Goal: Task Accomplishment & Management: Complete application form

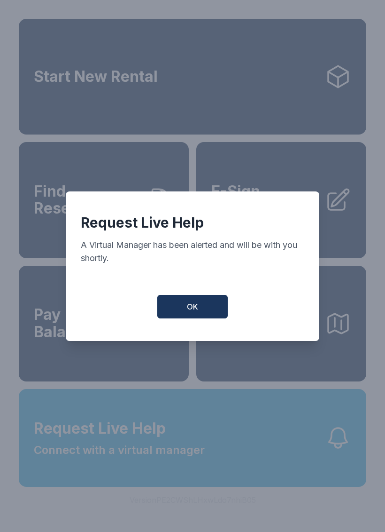
click at [181, 307] on button "OK" at bounding box center [192, 306] width 70 height 23
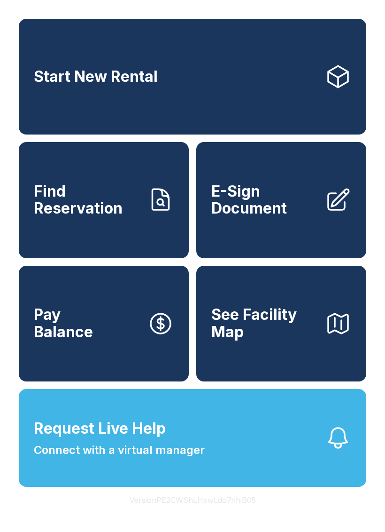
click at [271, 486] on button "Request Live Help Connect with a virtual manager" at bounding box center [193, 438] width 348 height 98
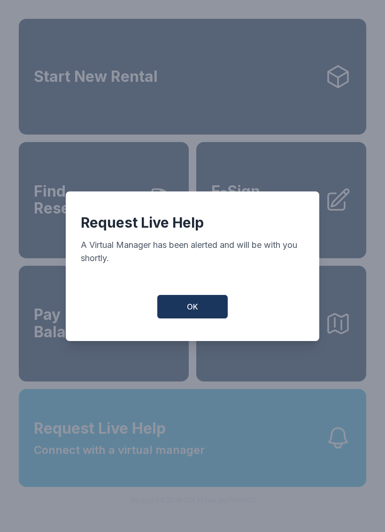
click at [200, 304] on button "OK" at bounding box center [192, 306] width 70 height 23
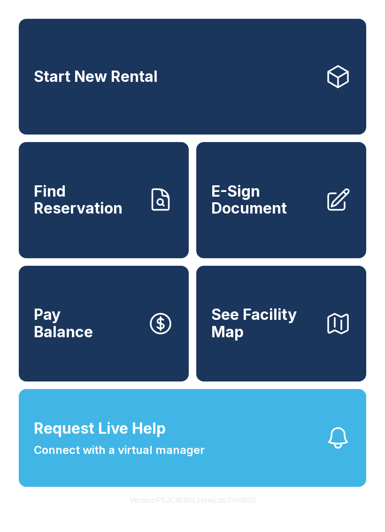
click at [340, 451] on icon "button" at bounding box center [338, 437] width 26 height 26
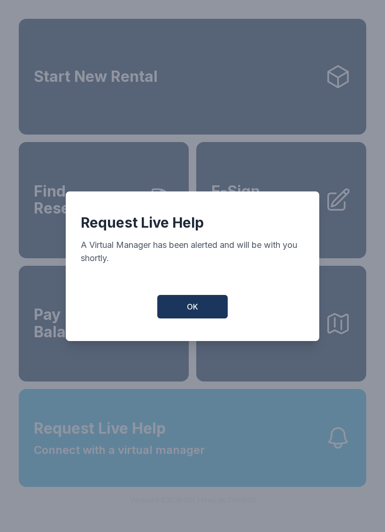
click at [186, 304] on button "OK" at bounding box center [192, 306] width 70 height 23
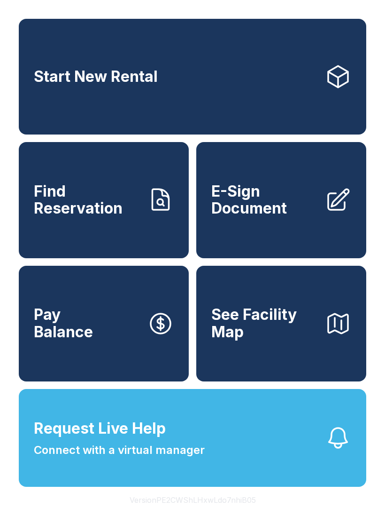
click at [264, 217] on span "E-Sign Document" at bounding box center [264, 200] width 106 height 34
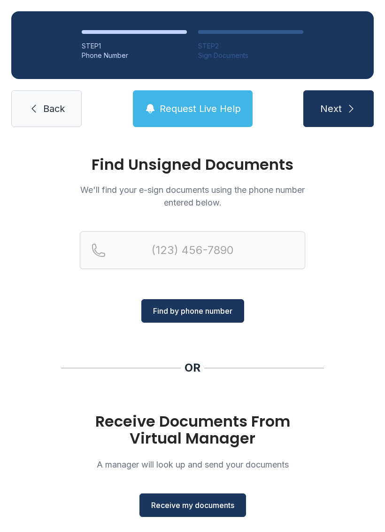
click at [202, 501] on span "Receive my documents" at bounding box center [192, 504] width 83 height 11
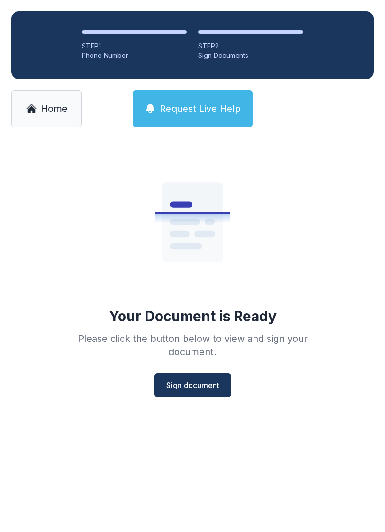
click at [193, 387] on span "Sign document" at bounding box center [192, 384] width 53 height 11
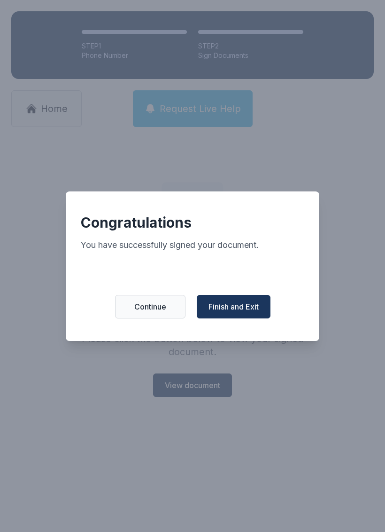
click at [251, 305] on button "Finish and Exit" at bounding box center [234, 306] width 74 height 23
